Goal: Navigation & Orientation: Understand site structure

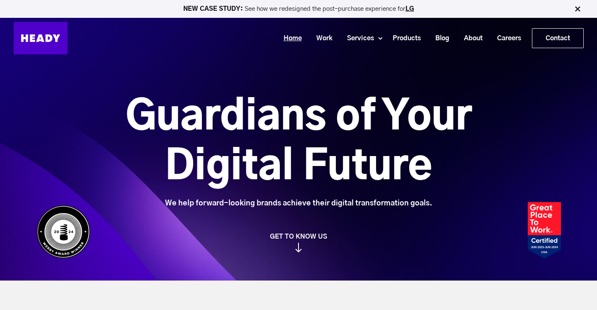
click at [285, 41] on link "Home" at bounding box center [289, 38] width 33 height 15
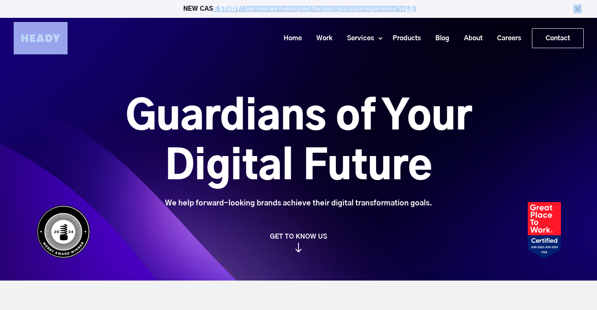
drag, startPoint x: 212, startPoint y: 7, endPoint x: 238, endPoint y: 25, distance: 31.7
click at [239, 26] on div "NEW CASE STUDY: See how we redesigned the post-purchase experience for LG Home …" at bounding box center [298, 31] width 597 height 63
click at [167, 15] on div "NEW CASE STUDY: See how we redesigned the post-purchase experience for LG" at bounding box center [298, 9] width 597 height 18
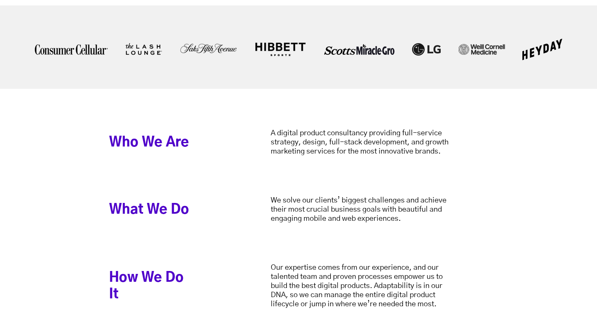
scroll to position [1980, 0]
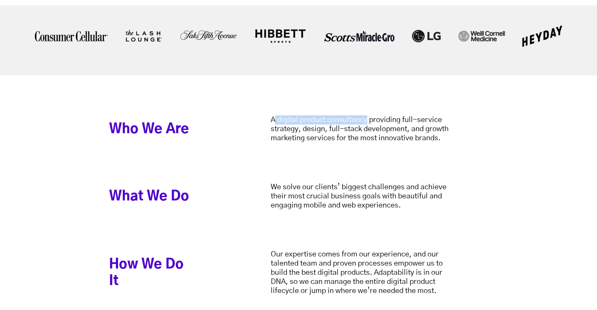
drag, startPoint x: 274, startPoint y: 119, endPoint x: 369, endPoint y: 118, distance: 95.4
click at [369, 118] on div "A digital product consultancy providing full-service strategy, design, full-sta…" at bounding box center [366, 128] width 190 height 27
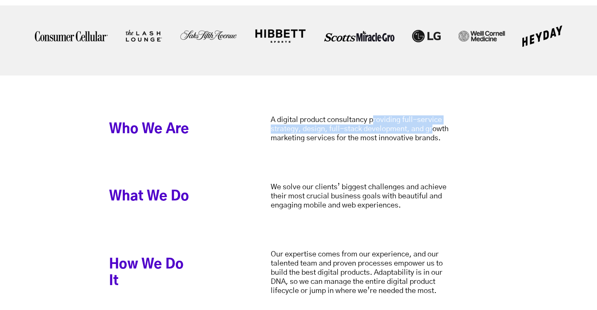
drag, startPoint x: 374, startPoint y: 119, endPoint x: 433, endPoint y: 128, distance: 59.1
click at [433, 128] on div "A digital product consultancy providing full-service strategy, design, full-sta…" at bounding box center [366, 128] width 190 height 27
click at [377, 128] on div "A digital product consultancy providing full-service strategy, design, full-sta…" at bounding box center [366, 128] width 190 height 27
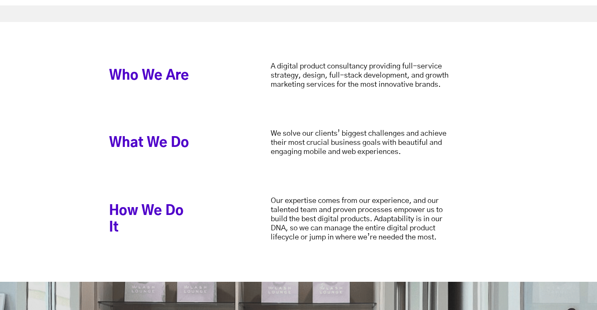
scroll to position [2033, 0]
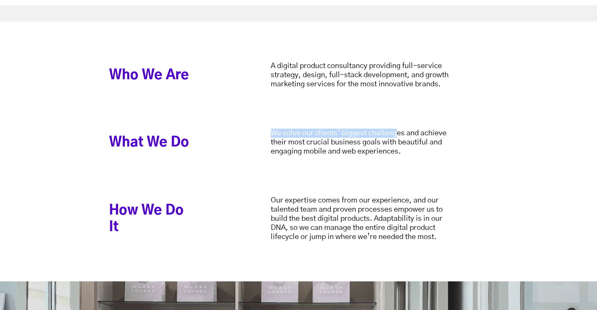
drag, startPoint x: 267, startPoint y: 129, endPoint x: 396, endPoint y: 134, distance: 128.2
click at [396, 134] on div "What We Do We solve our clients’ biggest challenges and achieve their most cruc…" at bounding box center [298, 162] width 379 height 67
click at [398, 154] on div "We solve our clients’ biggest challenges and achieve their most crucial busines…" at bounding box center [366, 142] width 190 height 27
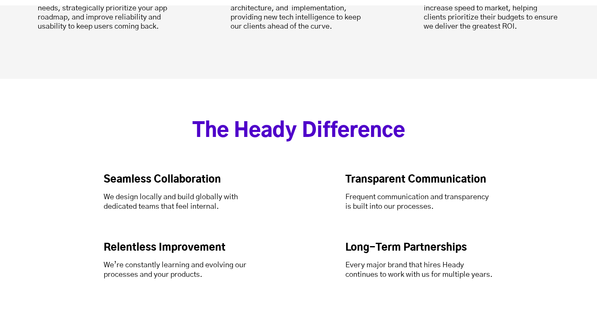
scroll to position [2707, 0]
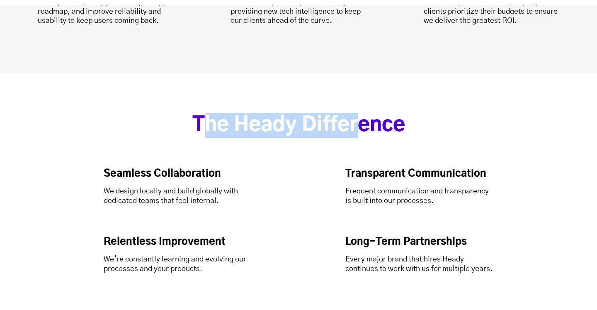
drag, startPoint x: 205, startPoint y: 122, endPoint x: 357, endPoint y: 124, distance: 152.6
click at [357, 124] on h2 "The Heady Difference" at bounding box center [298, 125] width 545 height 25
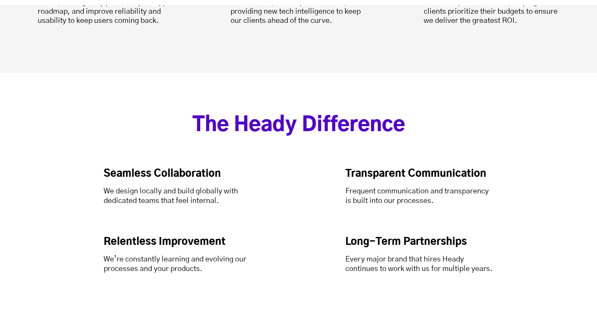
click at [311, 171] on div "Seamless Collaboration We design locally and build globally with dedicated team…" at bounding box center [299, 221] width 390 height 106
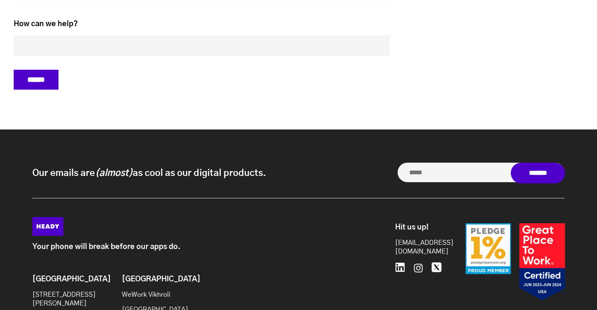
scroll to position [3869, 0]
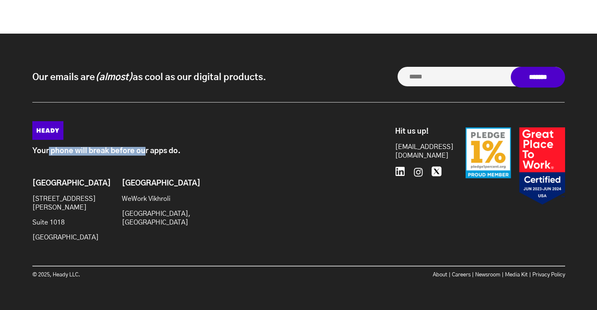
drag, startPoint x: 47, startPoint y: 156, endPoint x: 144, endPoint y: 158, distance: 97.5
click at [144, 155] on p "Your phone will break before our apps do." at bounding box center [194, 151] width 325 height 9
drag, startPoint x: 153, startPoint y: 160, endPoint x: 195, endPoint y: 157, distance: 41.5
click at [196, 155] on p "Your phone will break before our apps do." at bounding box center [194, 151] width 325 height 9
click at [206, 155] on p "Your phone will break before our apps do." at bounding box center [194, 151] width 325 height 9
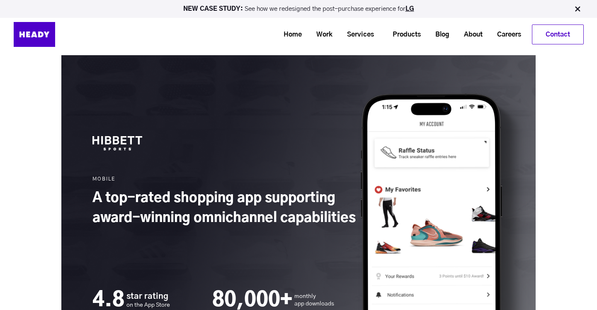
scroll to position [1269, 0]
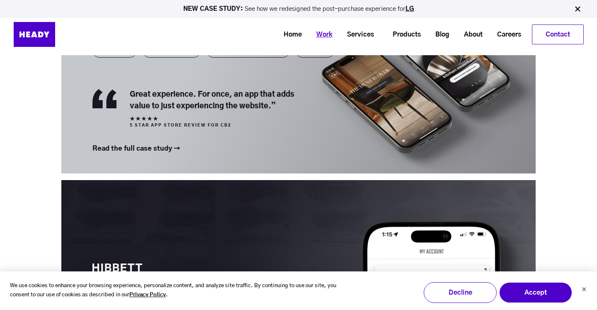
click at [320, 32] on link "Work" at bounding box center [321, 34] width 31 height 15
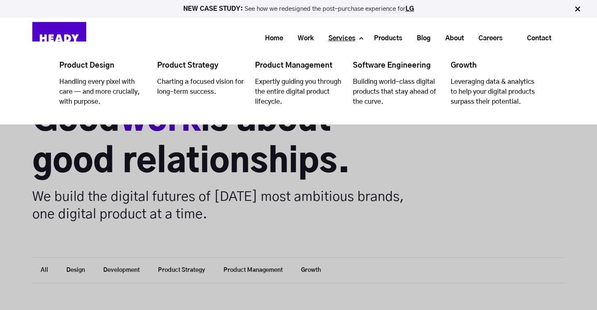
click at [338, 39] on link "Services" at bounding box center [338, 38] width 41 height 15
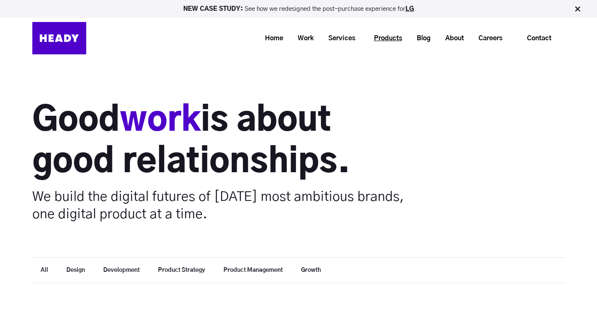
click at [392, 42] on link "Products" at bounding box center [385, 38] width 43 height 15
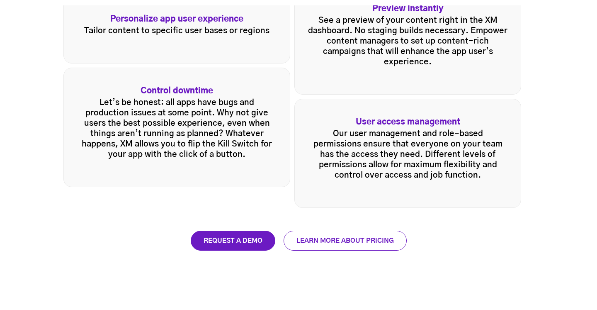
scroll to position [1320, 0]
